Goal: Transaction & Acquisition: Purchase product/service

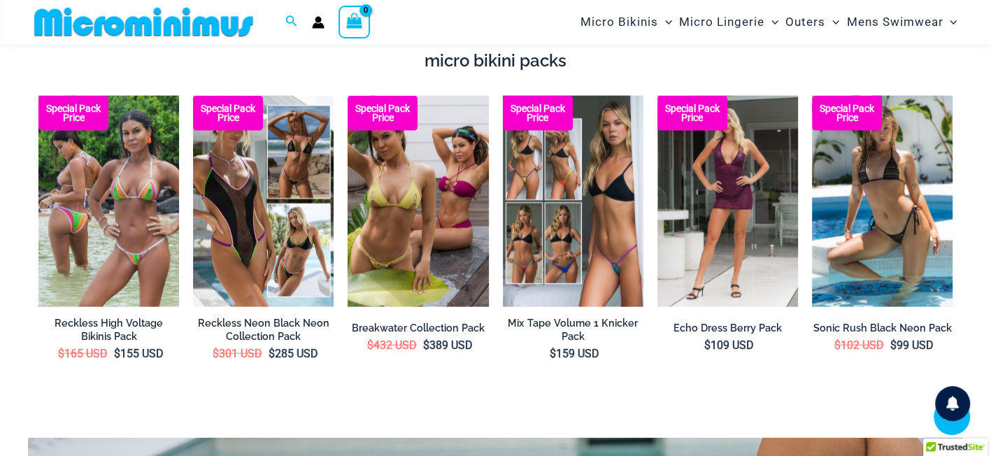
scroll to position [2273, 0]
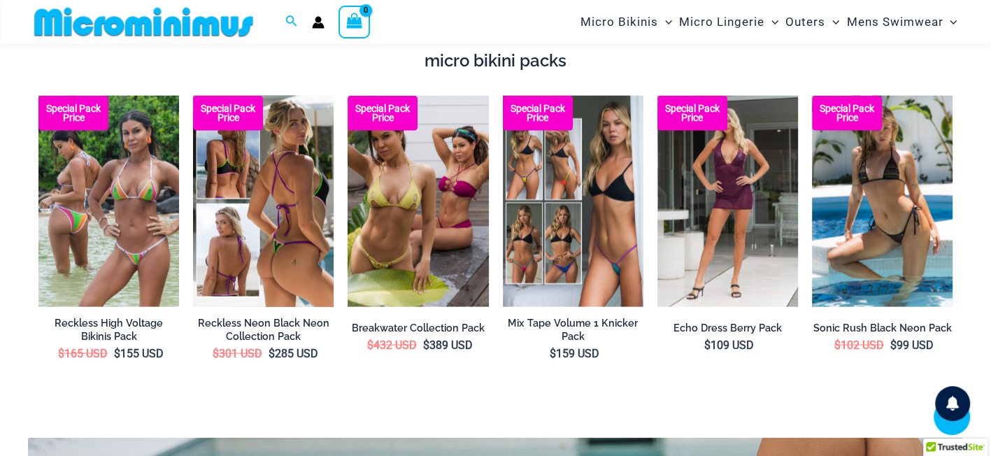
click at [266, 233] on img at bounding box center [263, 201] width 141 height 211
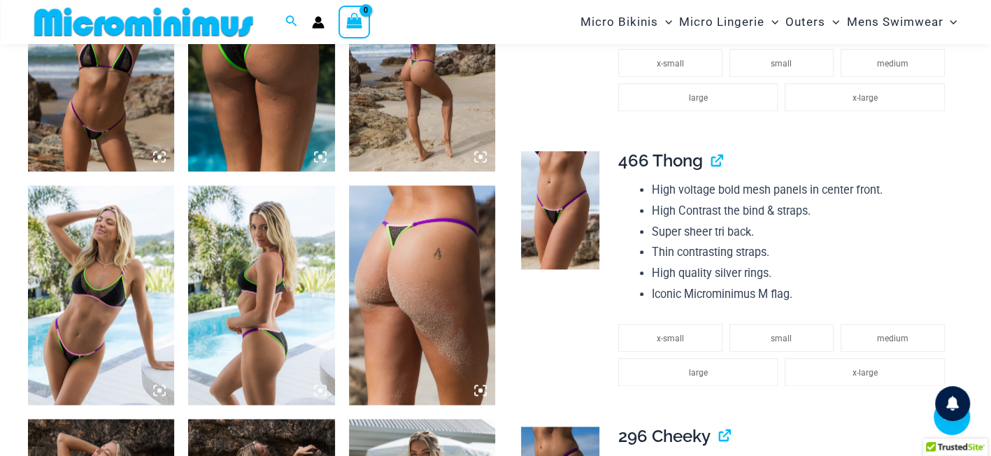
scroll to position [1128, 0]
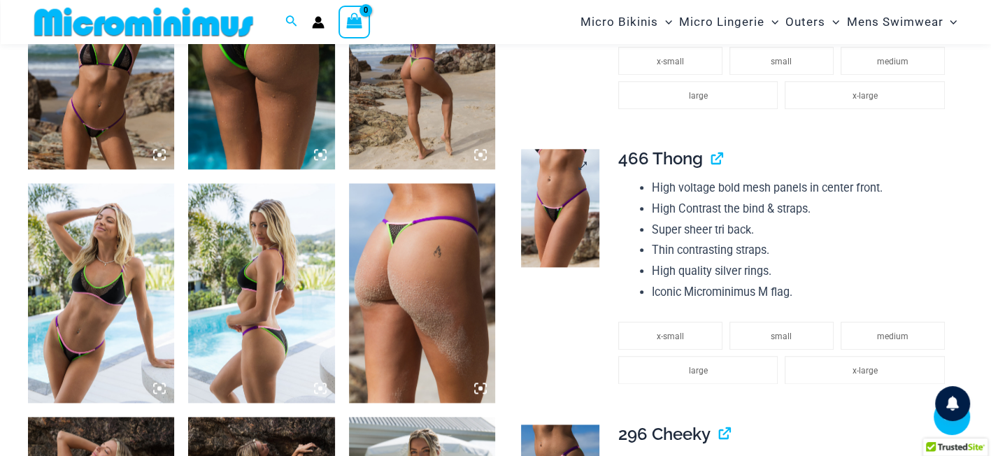
drag, startPoint x: 572, startPoint y: 256, endPoint x: 562, endPoint y: 257, distance: 10.6
click at [572, 256] on img at bounding box center [560, 208] width 78 height 118
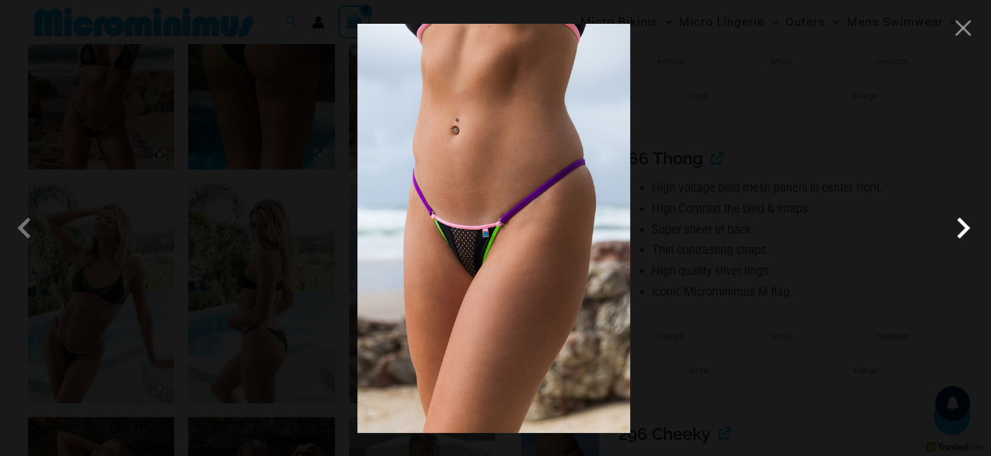
click at [960, 221] on span at bounding box center [963, 228] width 42 height 42
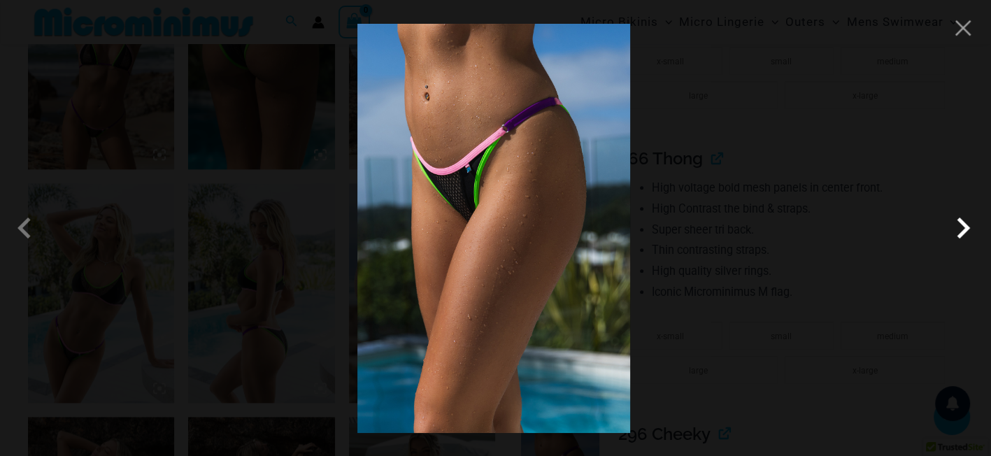
click at [960, 221] on span at bounding box center [963, 228] width 42 height 42
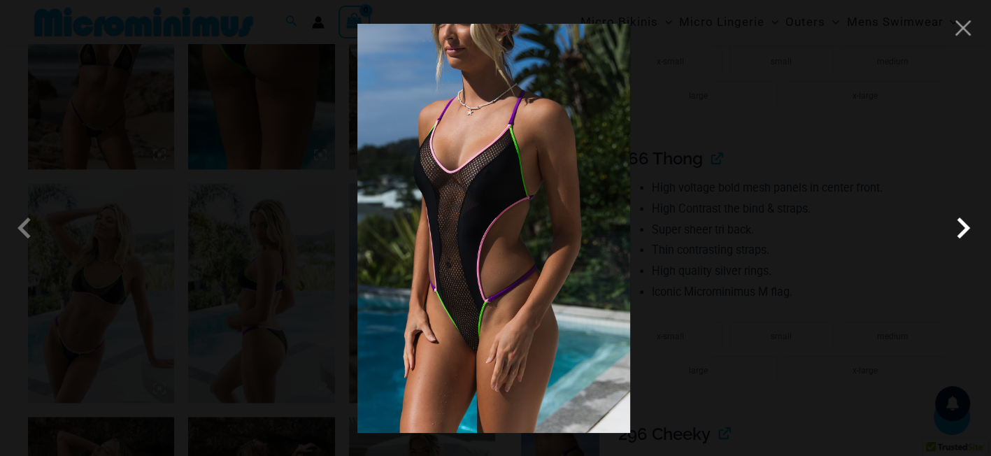
click at [960, 221] on span at bounding box center [963, 228] width 42 height 42
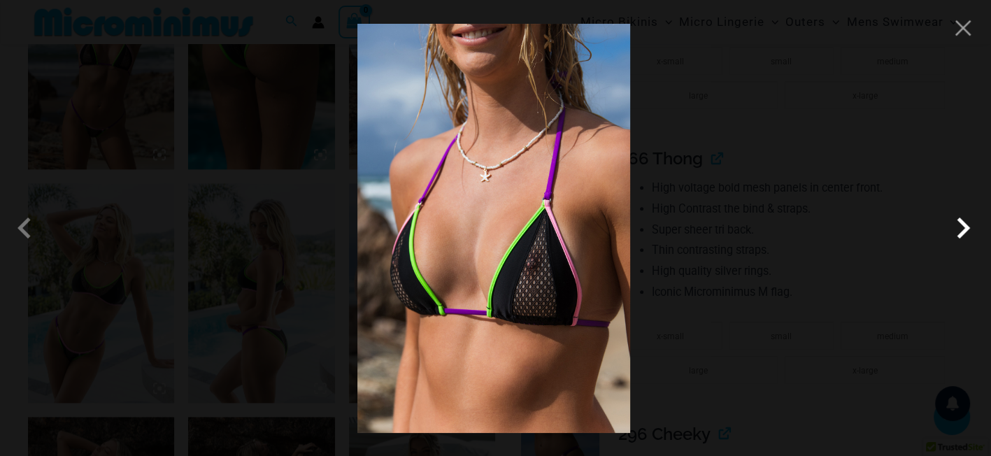
click at [960, 221] on span at bounding box center [963, 228] width 42 height 42
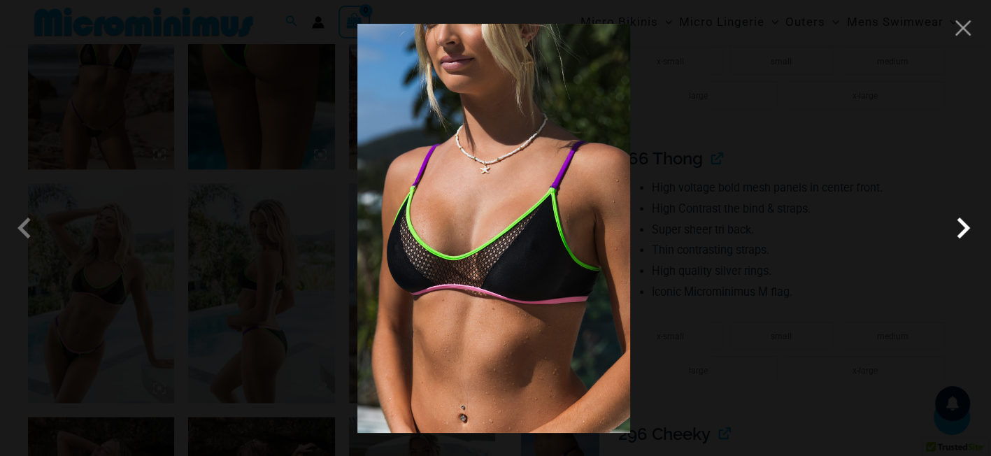
click at [960, 221] on span at bounding box center [963, 228] width 42 height 42
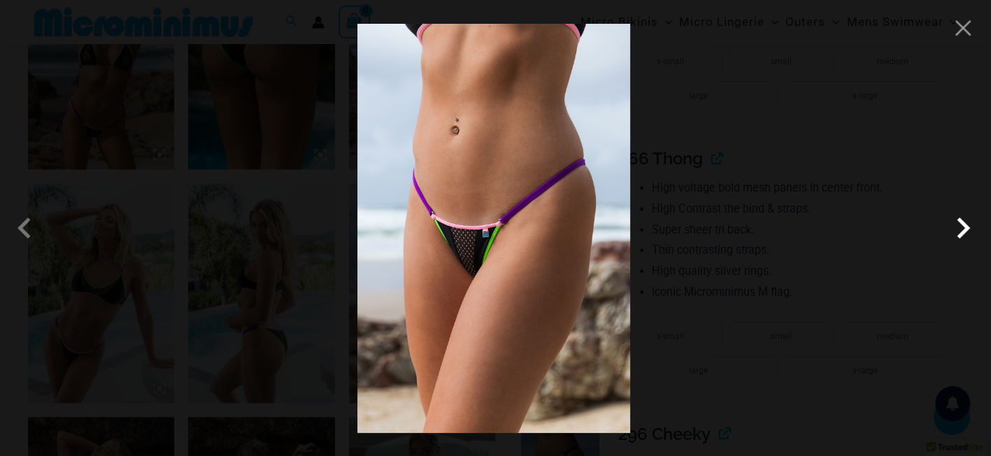
click at [960, 221] on span at bounding box center [963, 228] width 42 height 42
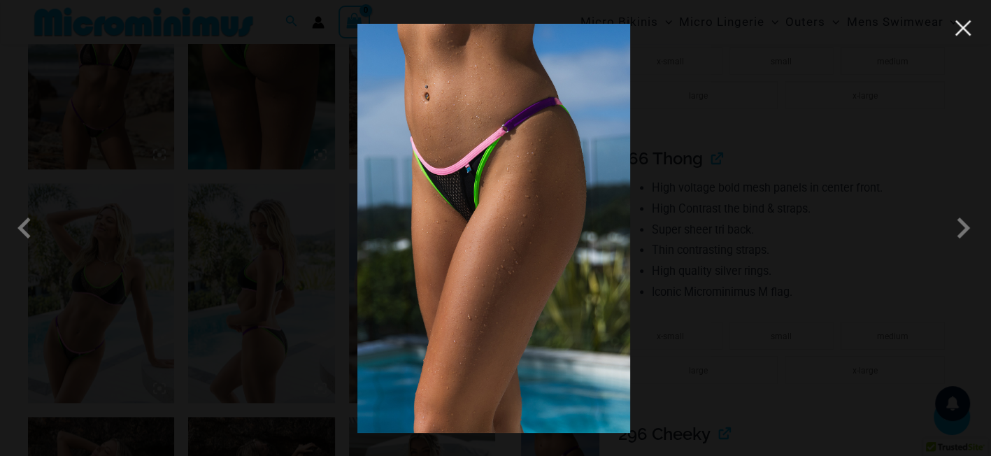
click at [965, 22] on button "Close" at bounding box center [963, 27] width 21 height 21
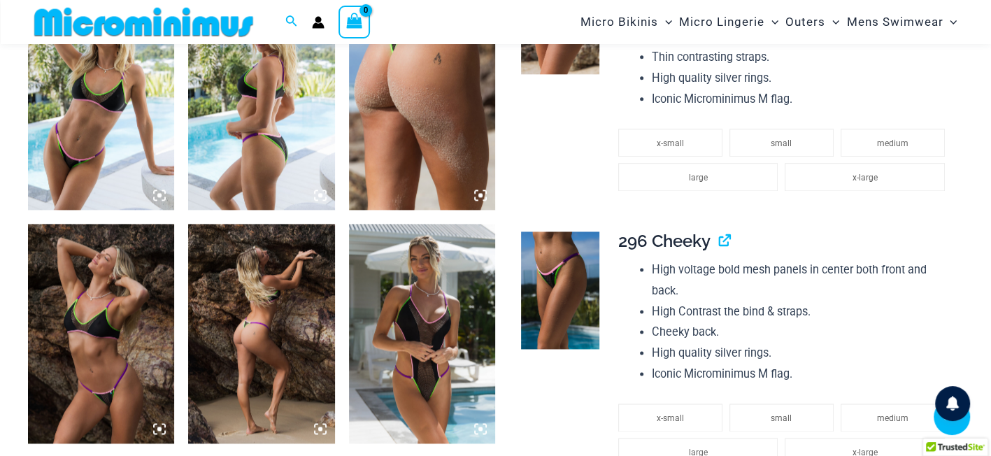
scroll to position [1484, 0]
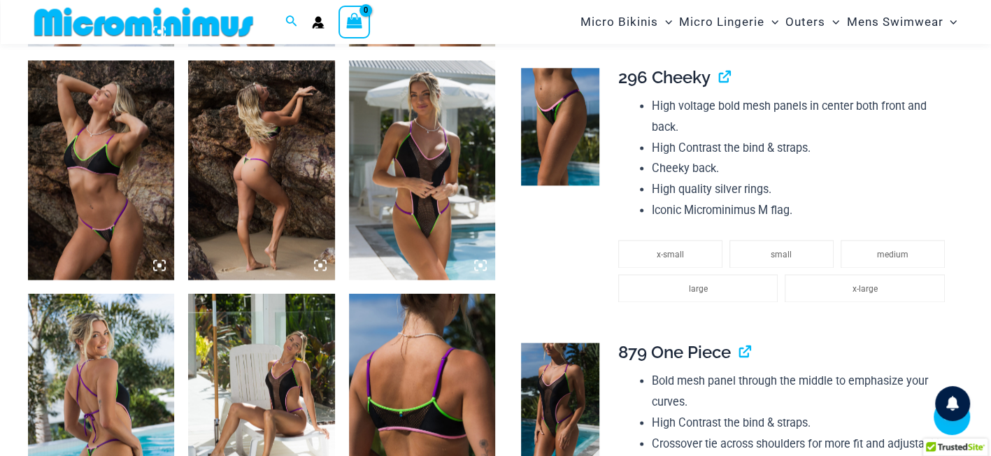
click at [146, 252] on img at bounding box center [101, 170] width 146 height 220
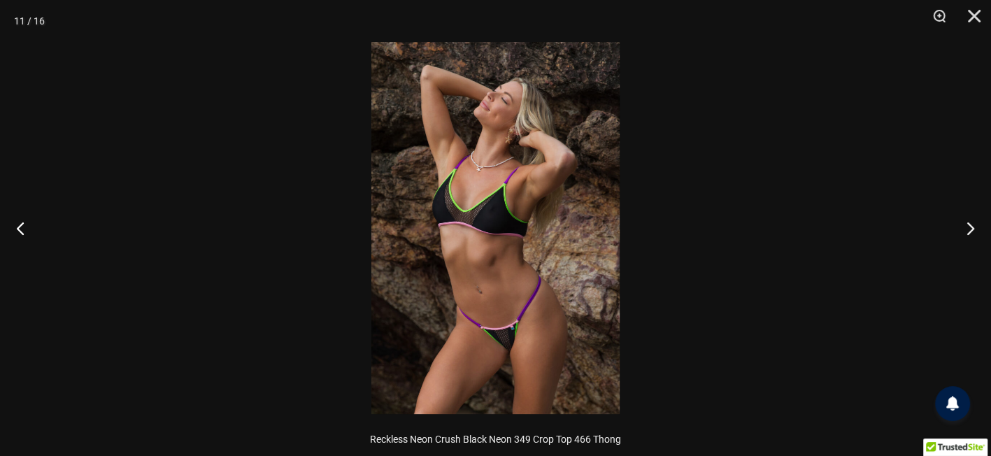
click at [504, 339] on img at bounding box center [495, 228] width 248 height 372
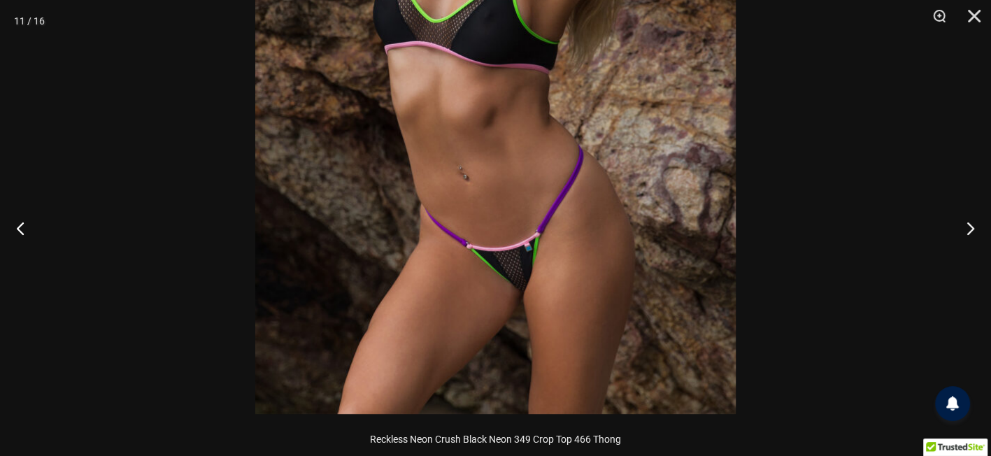
click at [504, 339] on img at bounding box center [495, 54] width 481 height 720
